Goal: Task Accomplishment & Management: Use online tool/utility

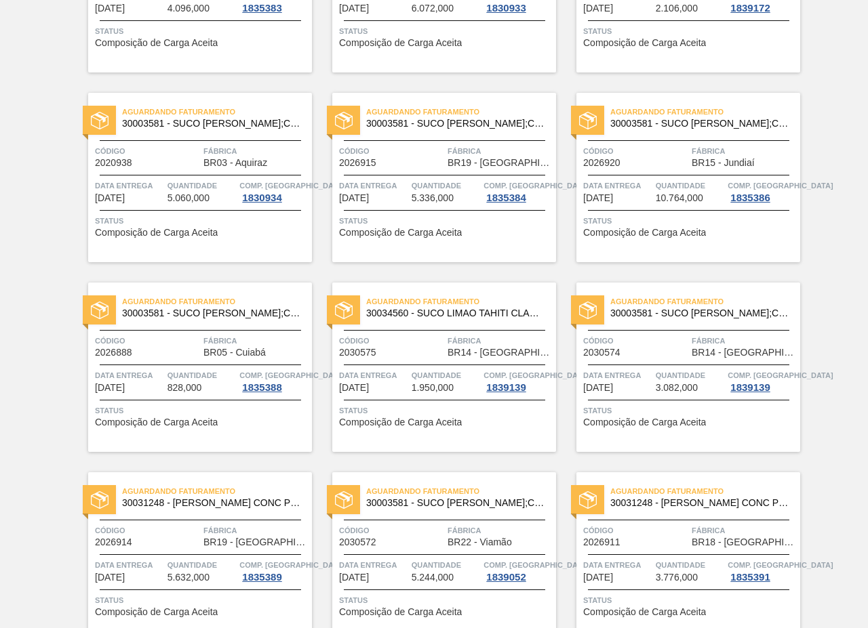
scroll to position [2748, 0]
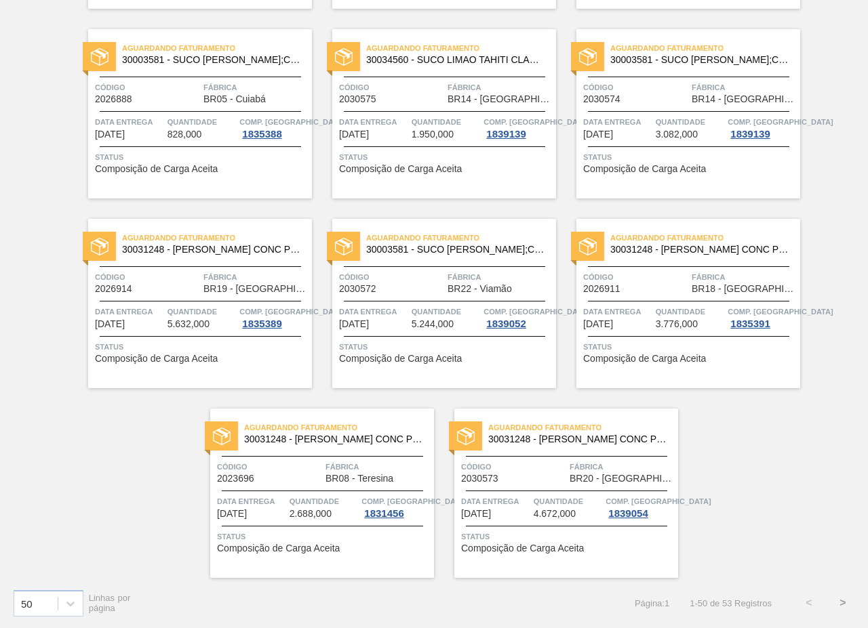
click at [836, 600] on button ">" at bounding box center [843, 603] width 34 height 34
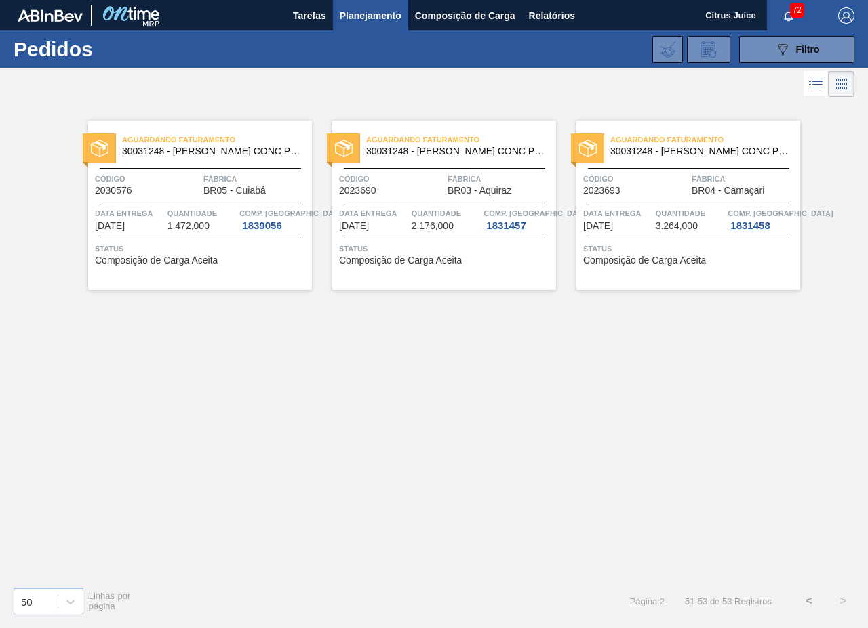
scroll to position [0, 0]
click at [805, 599] on button "<" at bounding box center [809, 601] width 34 height 34
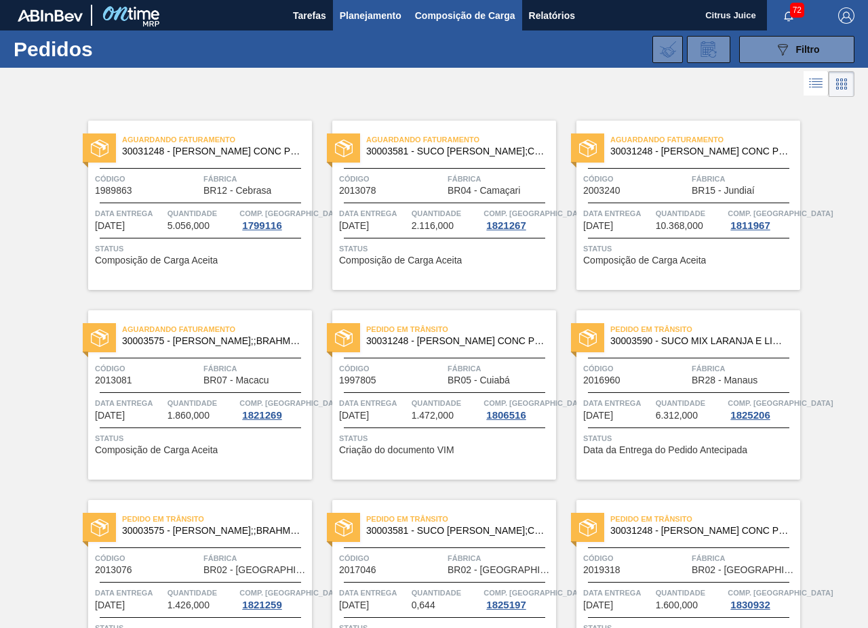
click at [471, 22] on span "Composição de Carga" at bounding box center [465, 15] width 100 height 16
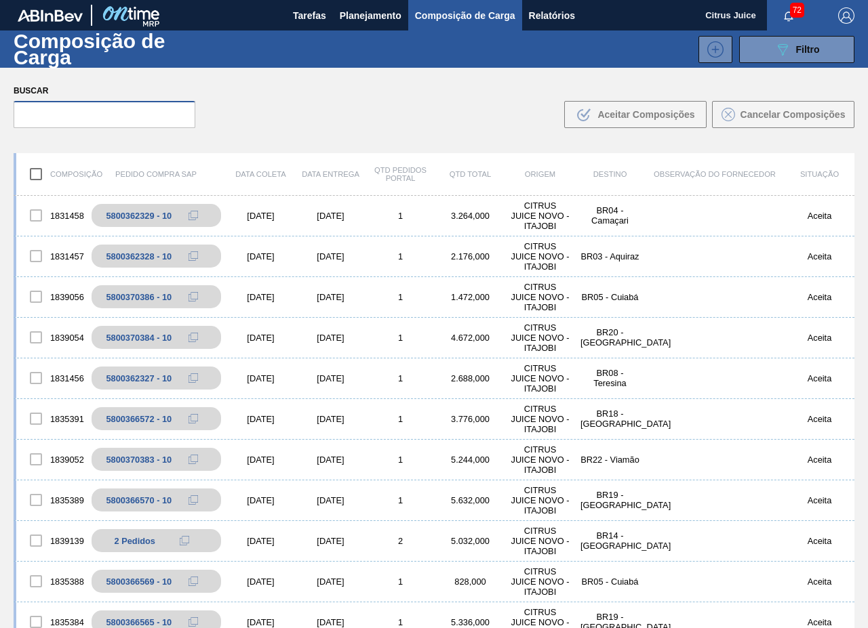
click at [65, 119] on input "text" at bounding box center [105, 114] width 182 height 27
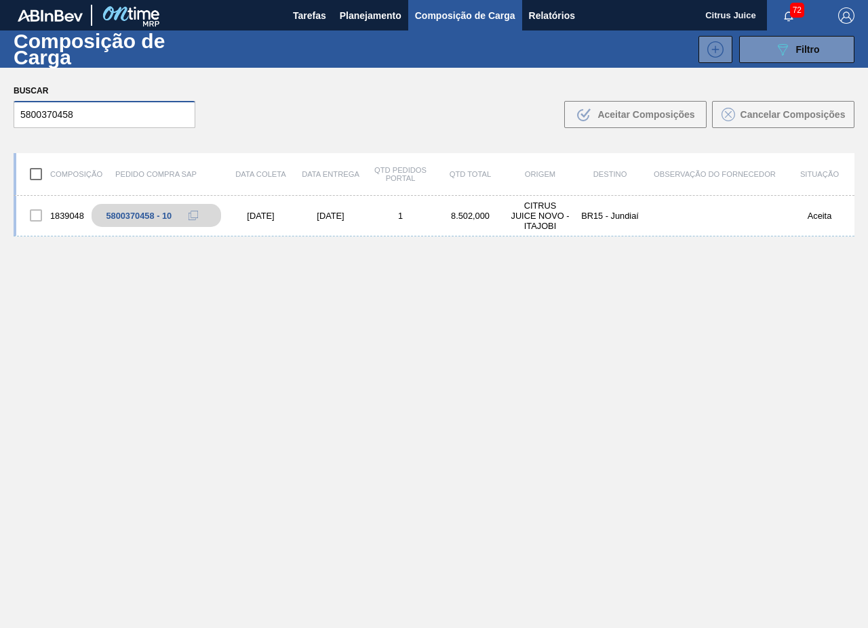
type input "5800370458"
click at [535, 215] on div "CITRUS JUICE NOVO - ITAJOBI" at bounding box center [540, 216] width 70 height 31
click at [537, 216] on div "CITRUS JUICE NOVO - ITAJOBI" at bounding box center [540, 216] width 70 height 31
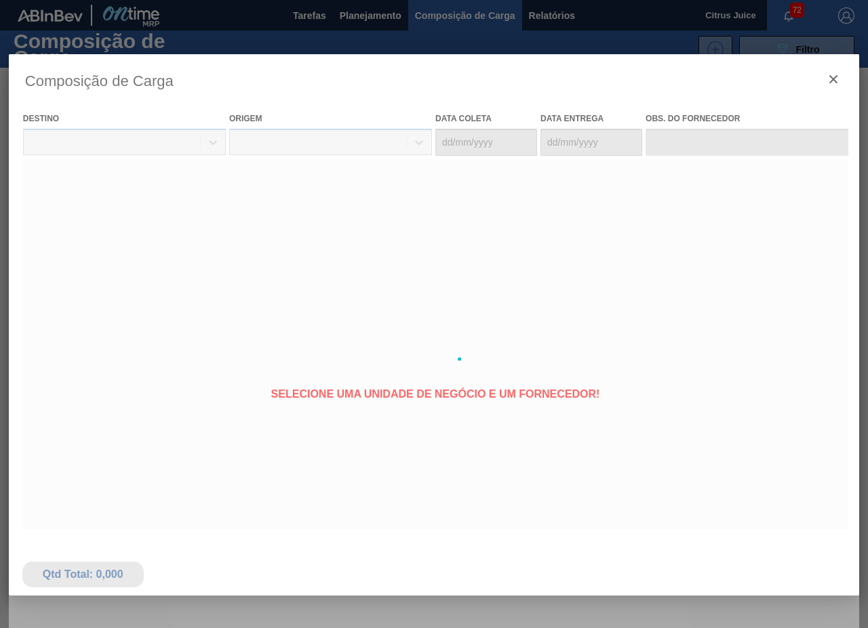
click at [641, 218] on div at bounding box center [434, 359] width 850 height 610
type coleta "[DATE]"
type entrega "[DATE]"
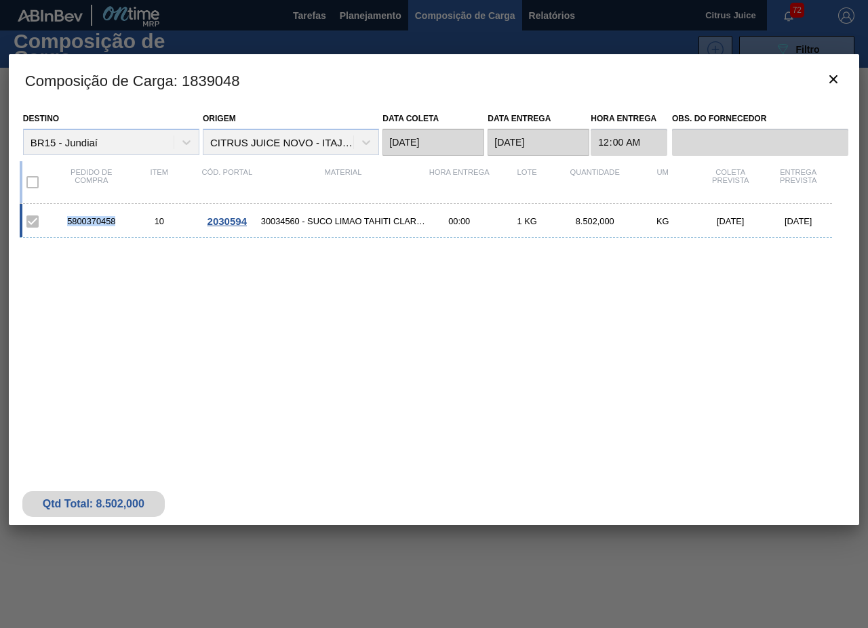
drag, startPoint x: 65, startPoint y: 218, endPoint x: 118, endPoint y: 221, distance: 52.9
click at [118, 221] on div "5800370458" at bounding box center [92, 221] width 68 height 10
copy div "5800370458"
click at [843, 75] on button "botão de ícone" at bounding box center [833, 80] width 33 height 33
